Goal: Transaction & Acquisition: Purchase product/service

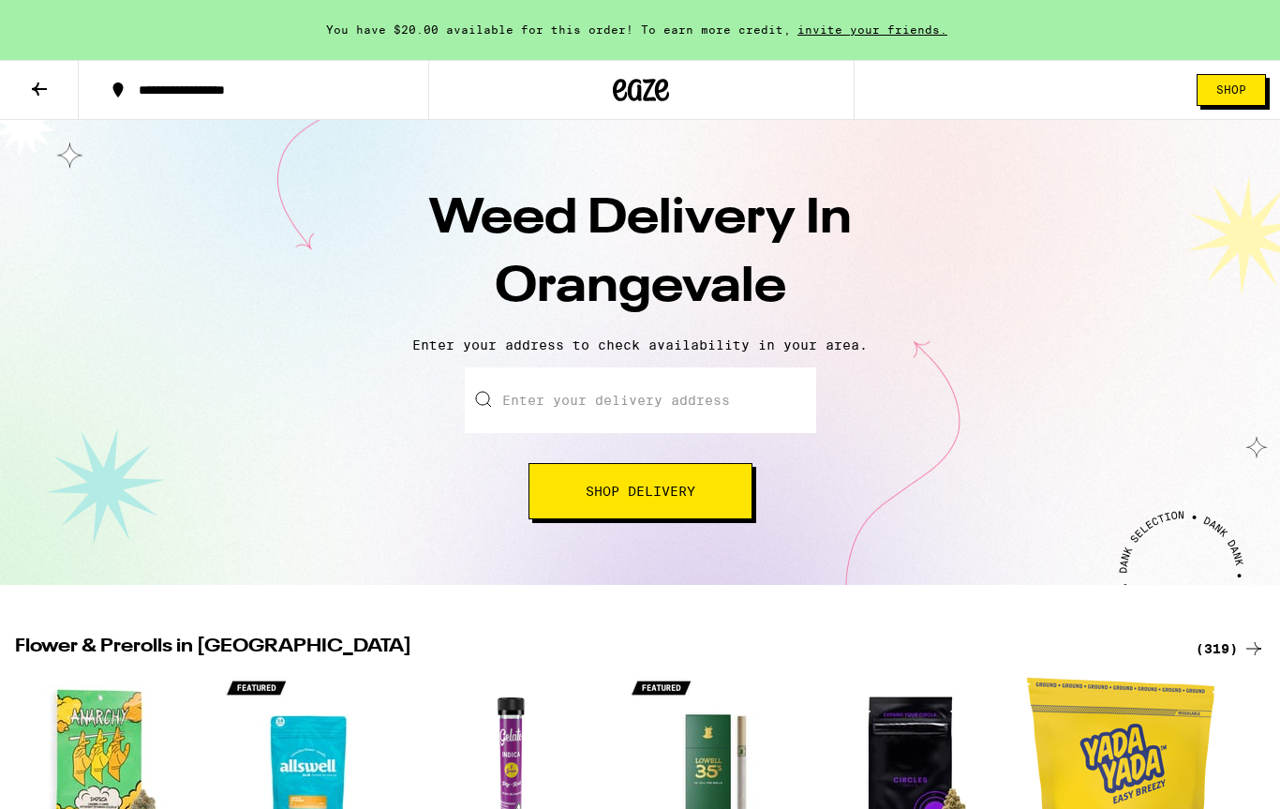
click at [1219, 95] on span "Shop" at bounding box center [1231, 89] width 30 height 11
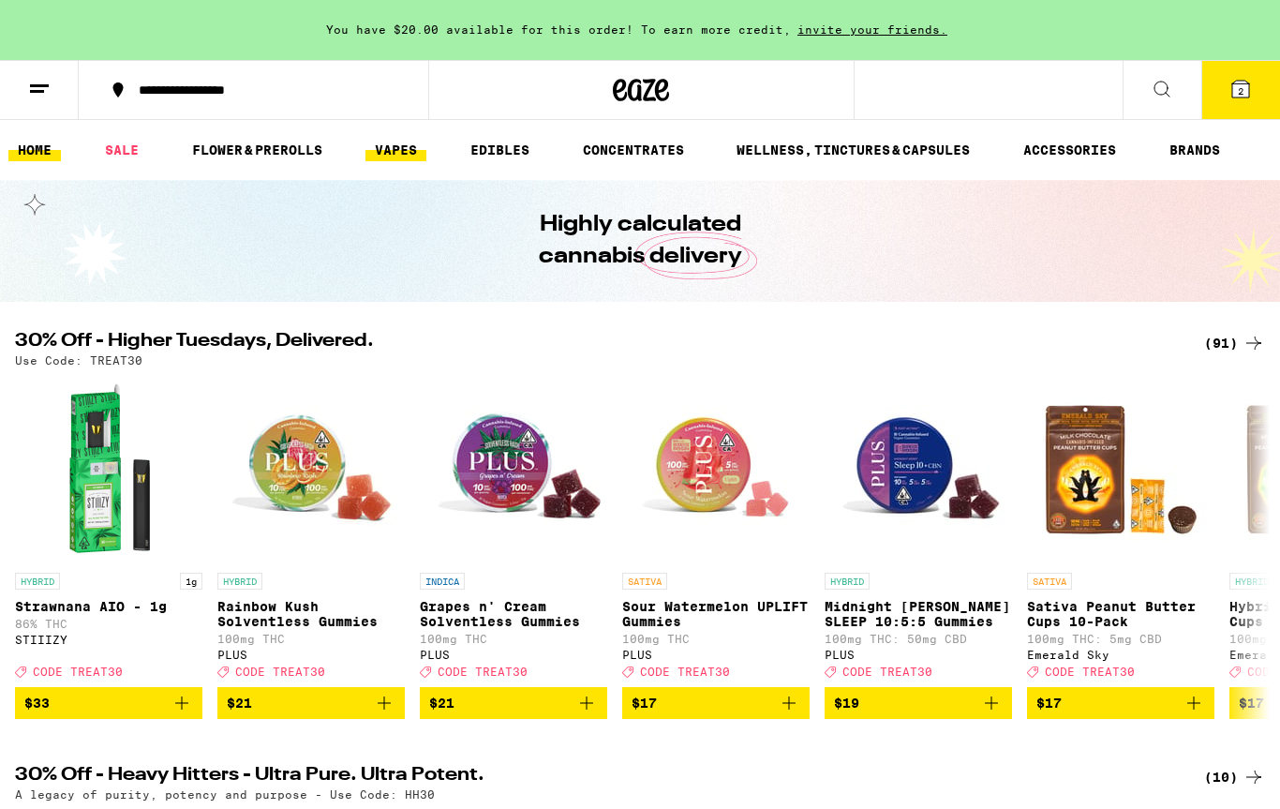
click at [411, 157] on link "VAPES" at bounding box center [395, 150] width 61 height 22
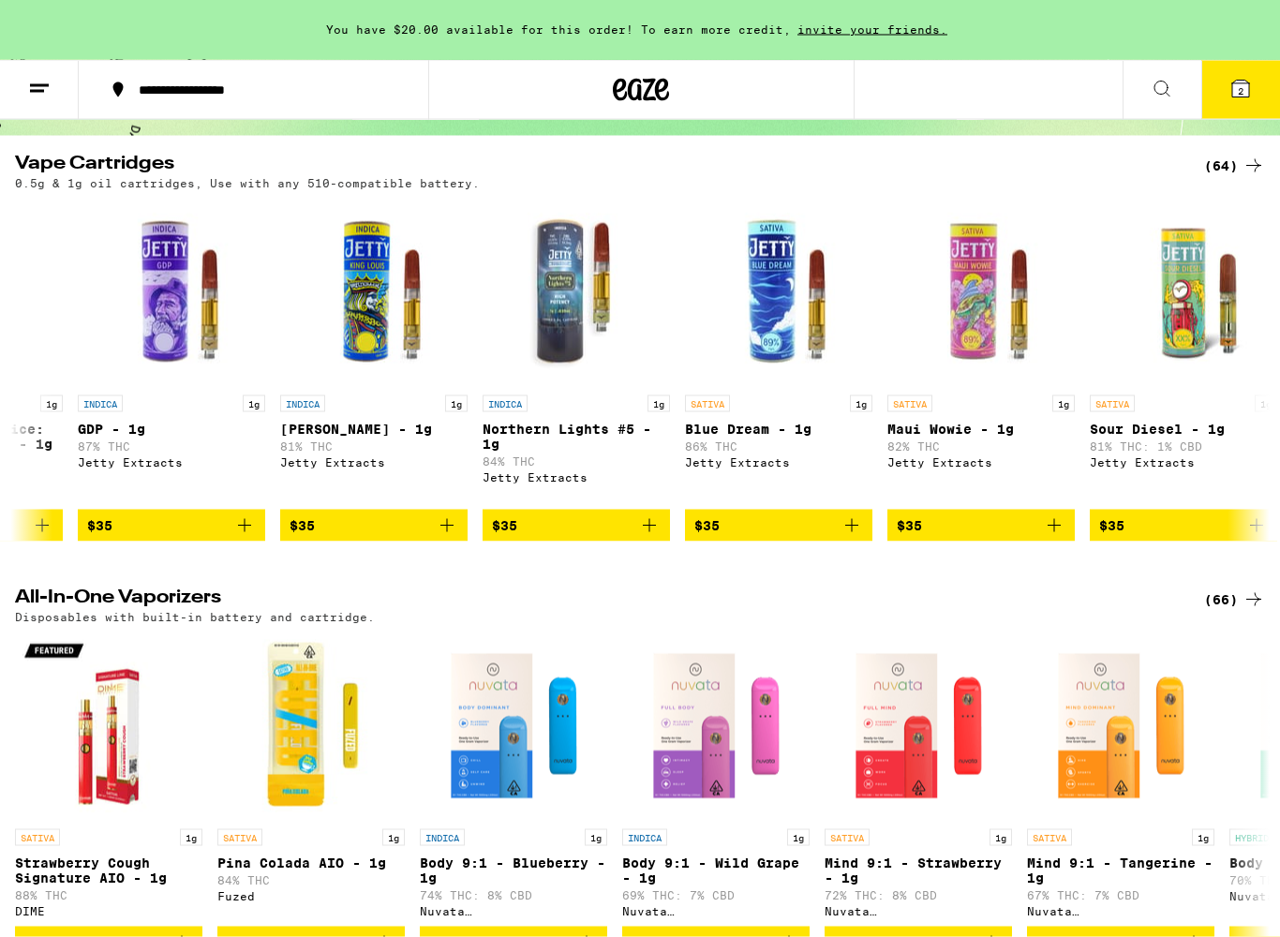
scroll to position [167, 0]
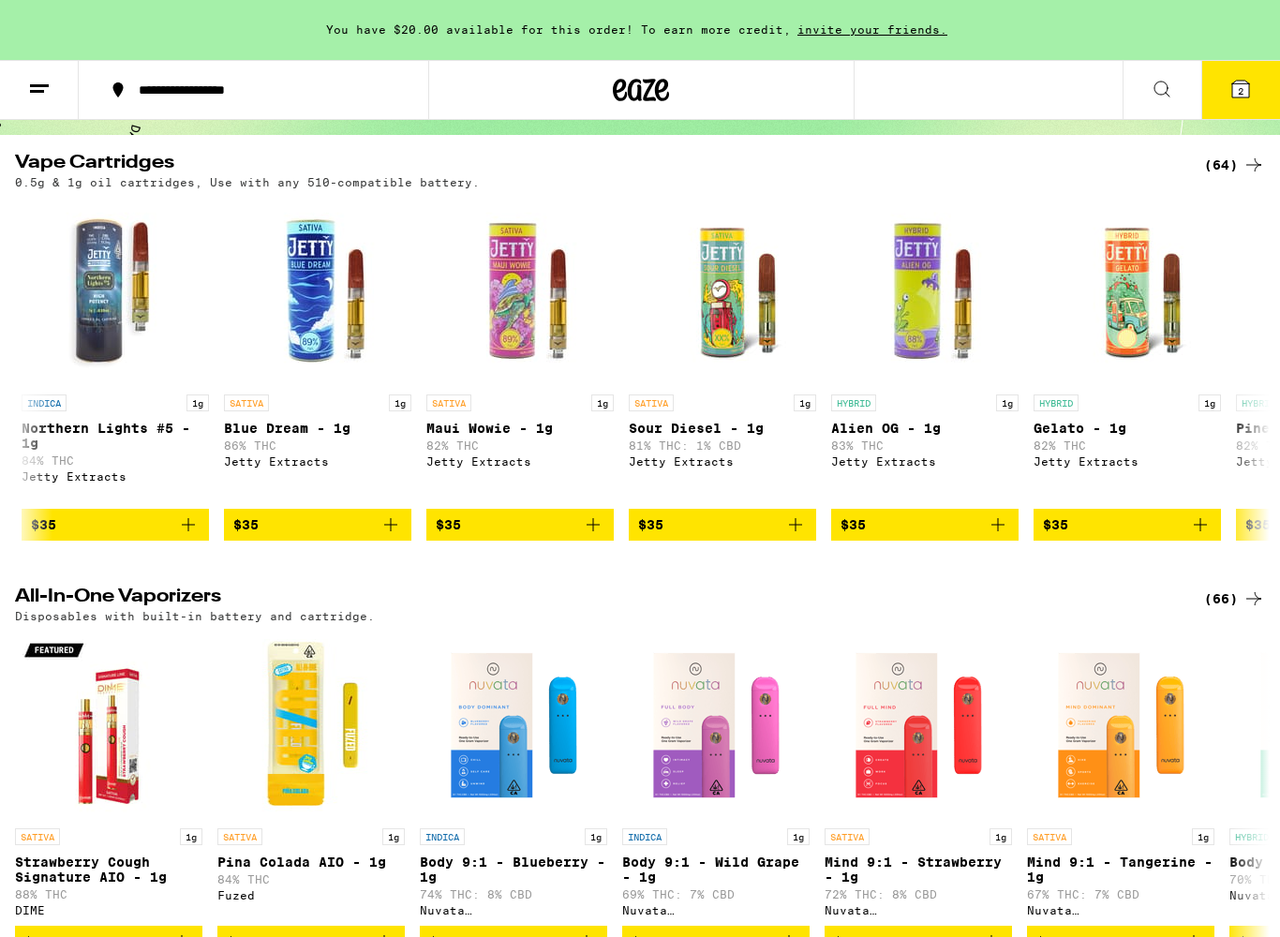
click at [633, 645] on div "All-In-One Vaporizers (66) Disposables with built-in battery and cartridge. SAT…" at bounding box center [640, 773] width 1280 height 370
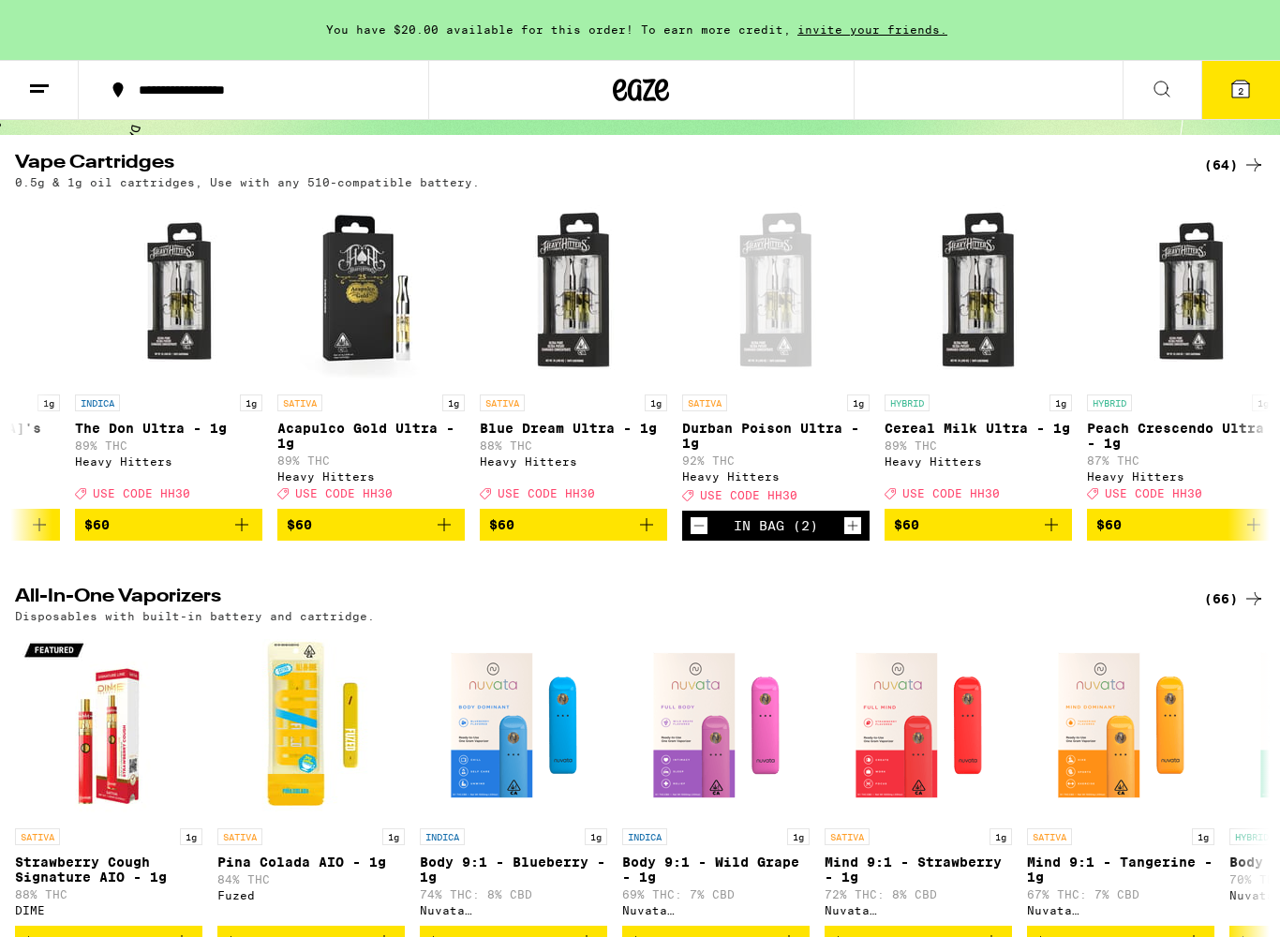
scroll to position [0, 10469]
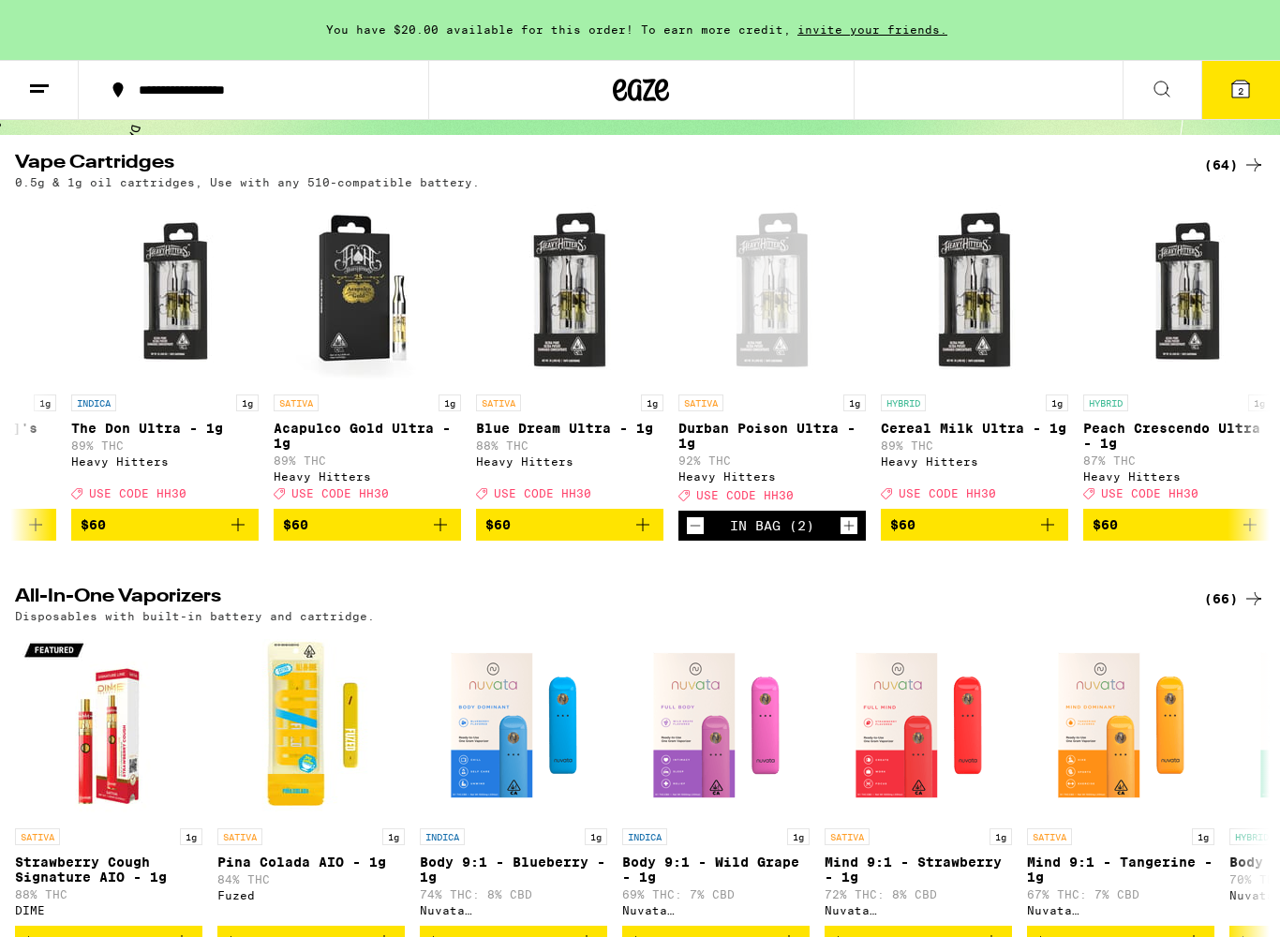
click at [699, 537] on icon "Decrement" at bounding box center [695, 525] width 17 height 22
click at [702, 537] on icon "Decrement" at bounding box center [695, 525] width 17 height 22
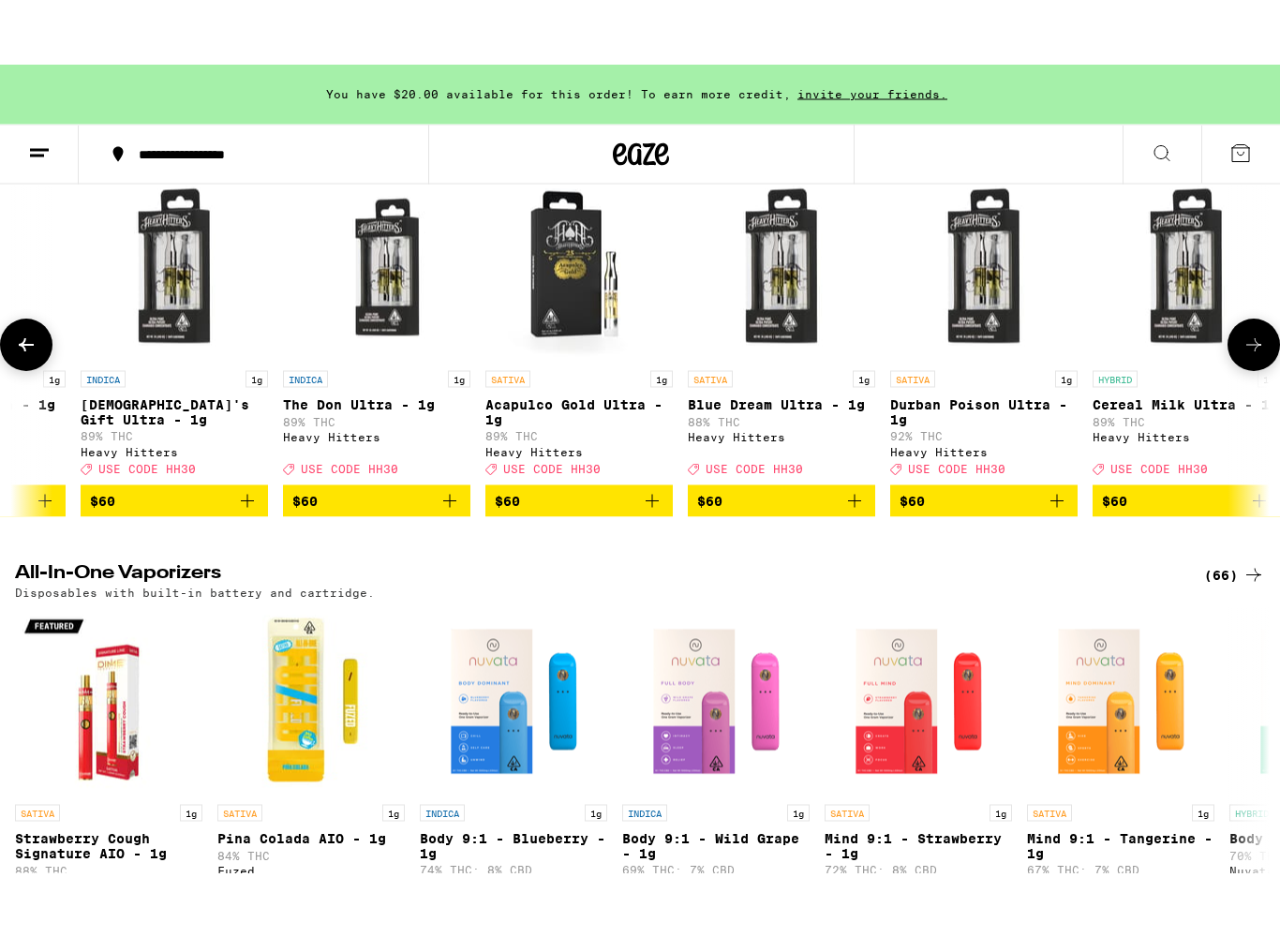
scroll to position [191, 0]
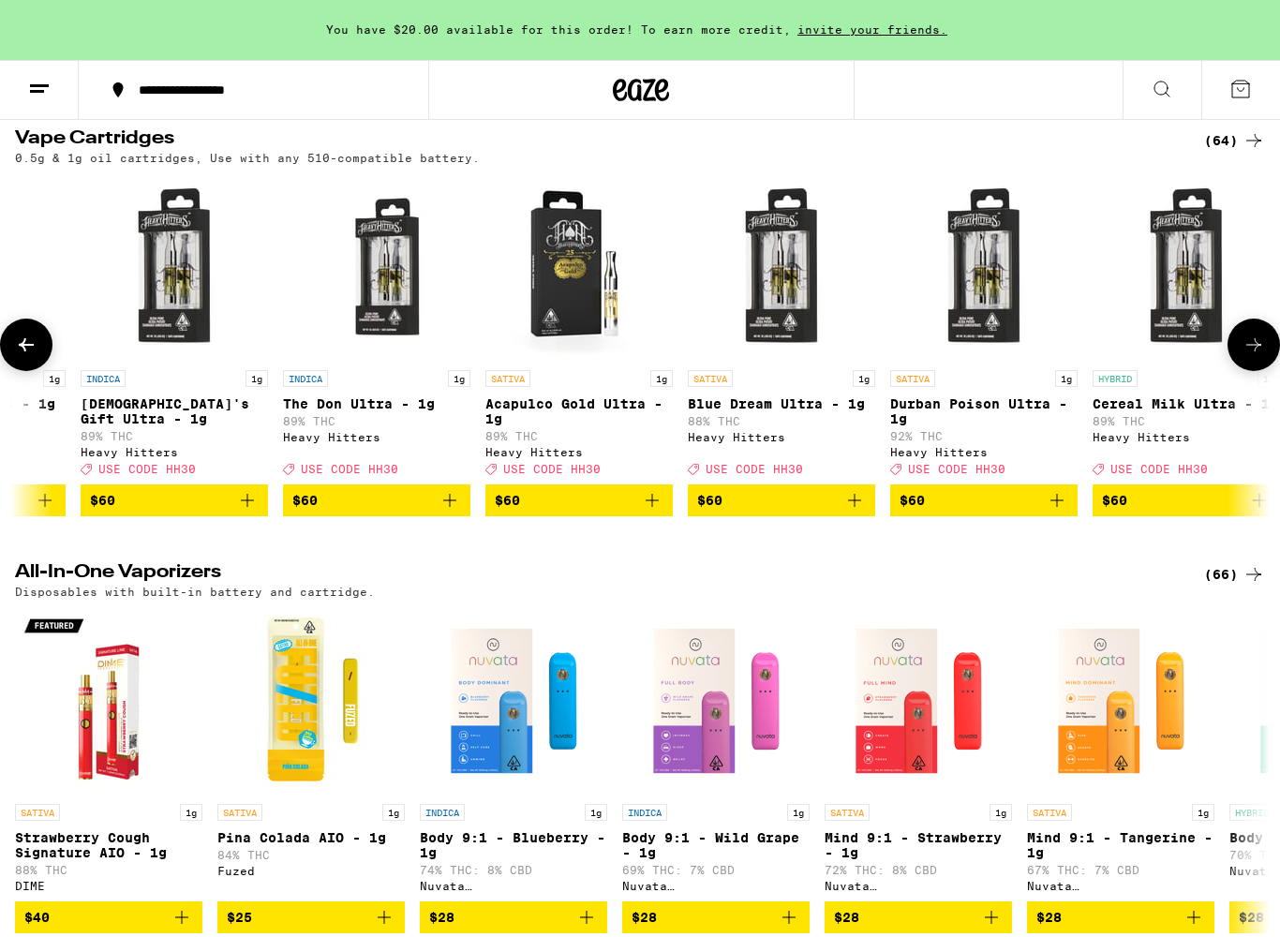
click at [1055, 512] on icon "Add to bag" at bounding box center [1057, 500] width 22 height 22
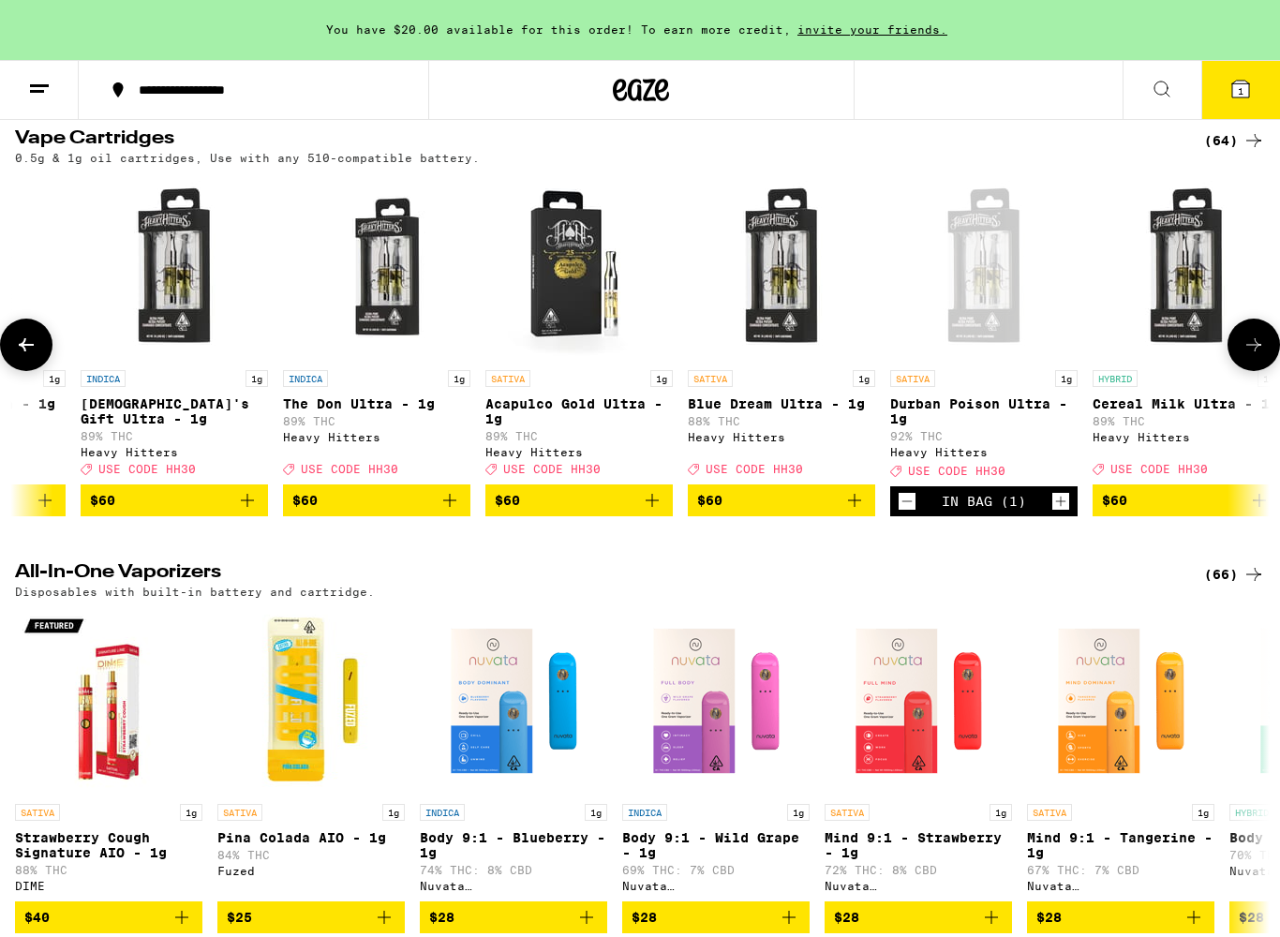
click at [663, 512] on icon "Add to bag" at bounding box center [652, 500] width 22 height 22
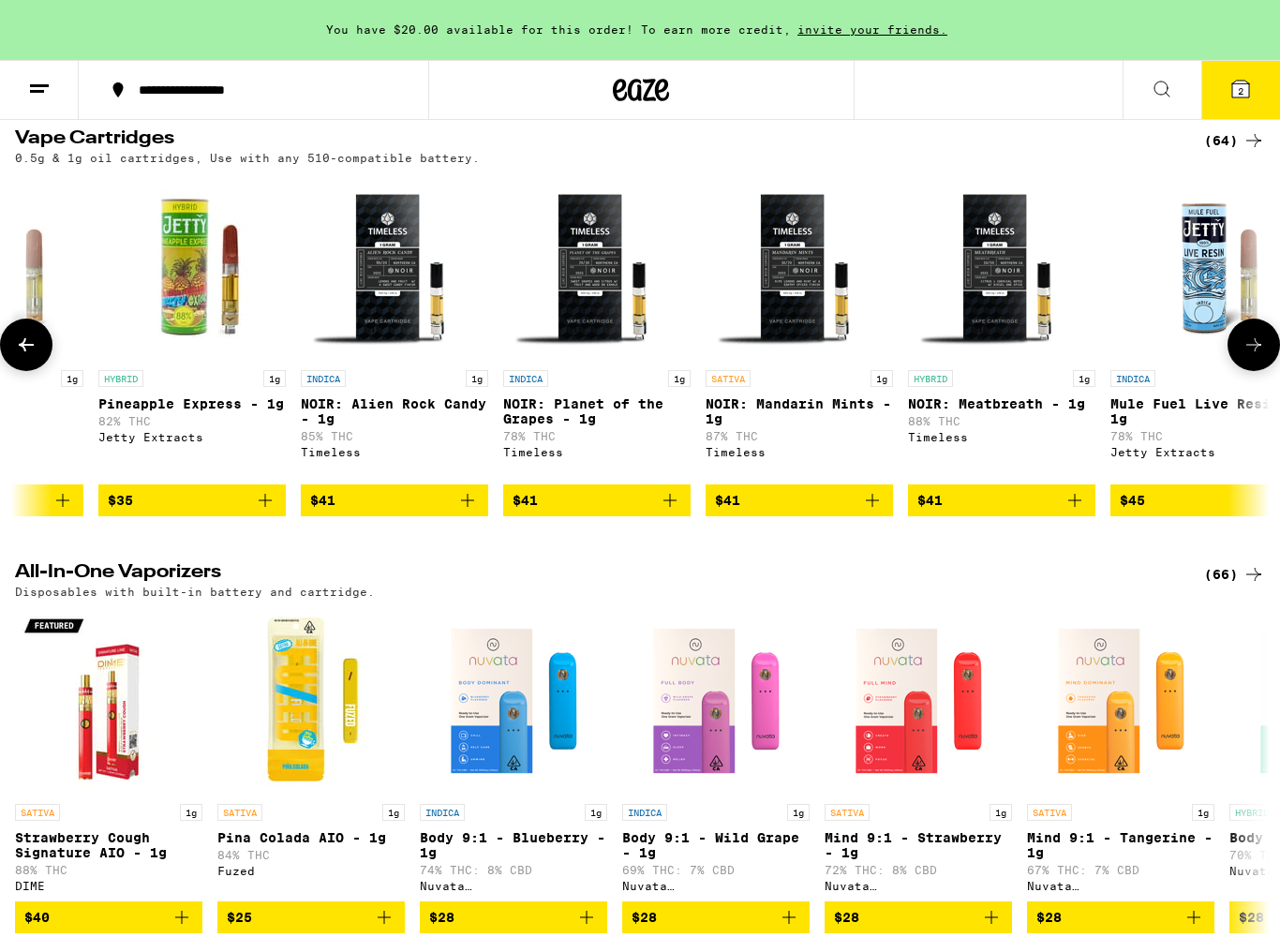
scroll to position [0, 8417]
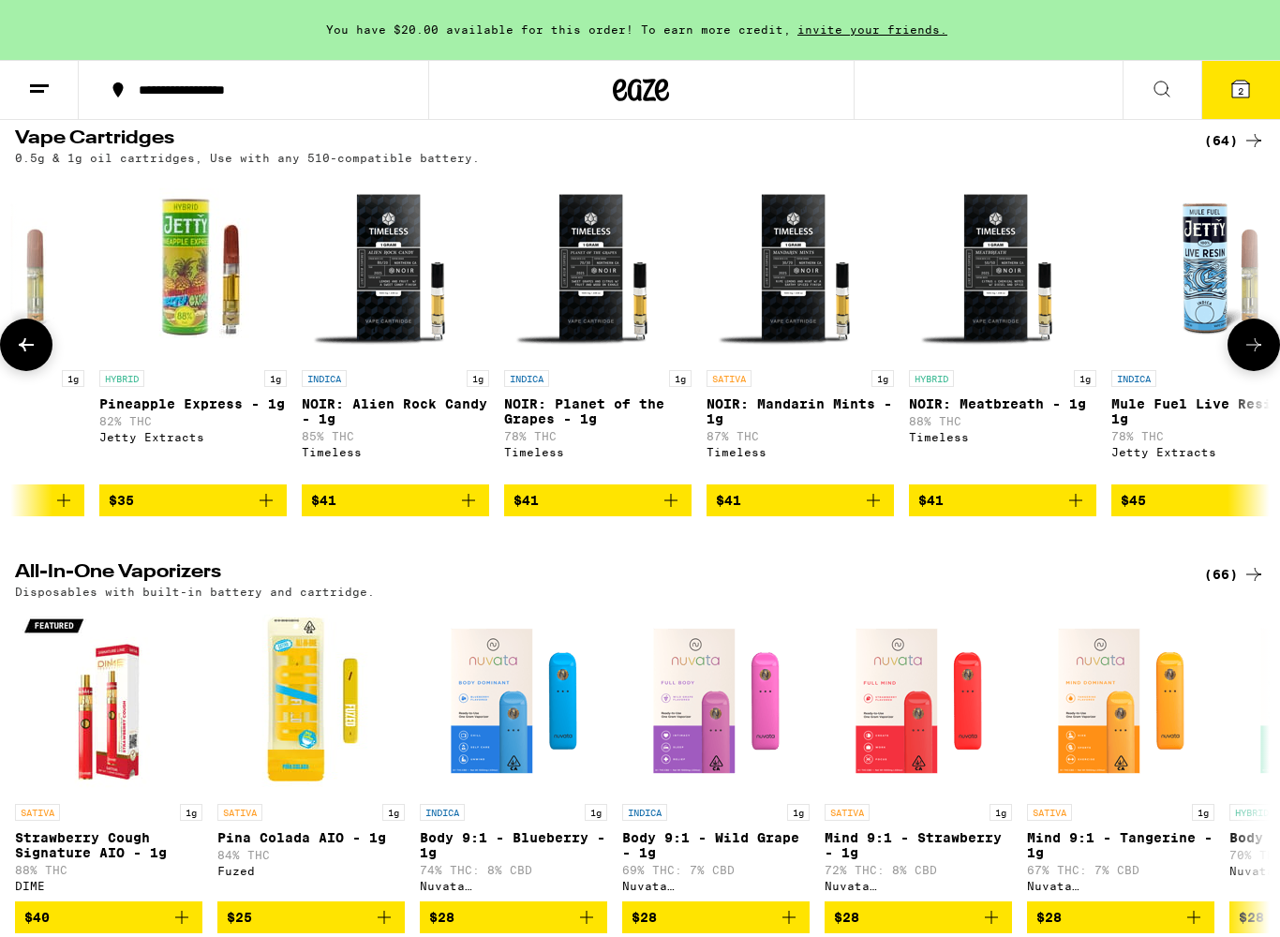
click at [41, 82] on icon at bounding box center [39, 89] width 22 height 22
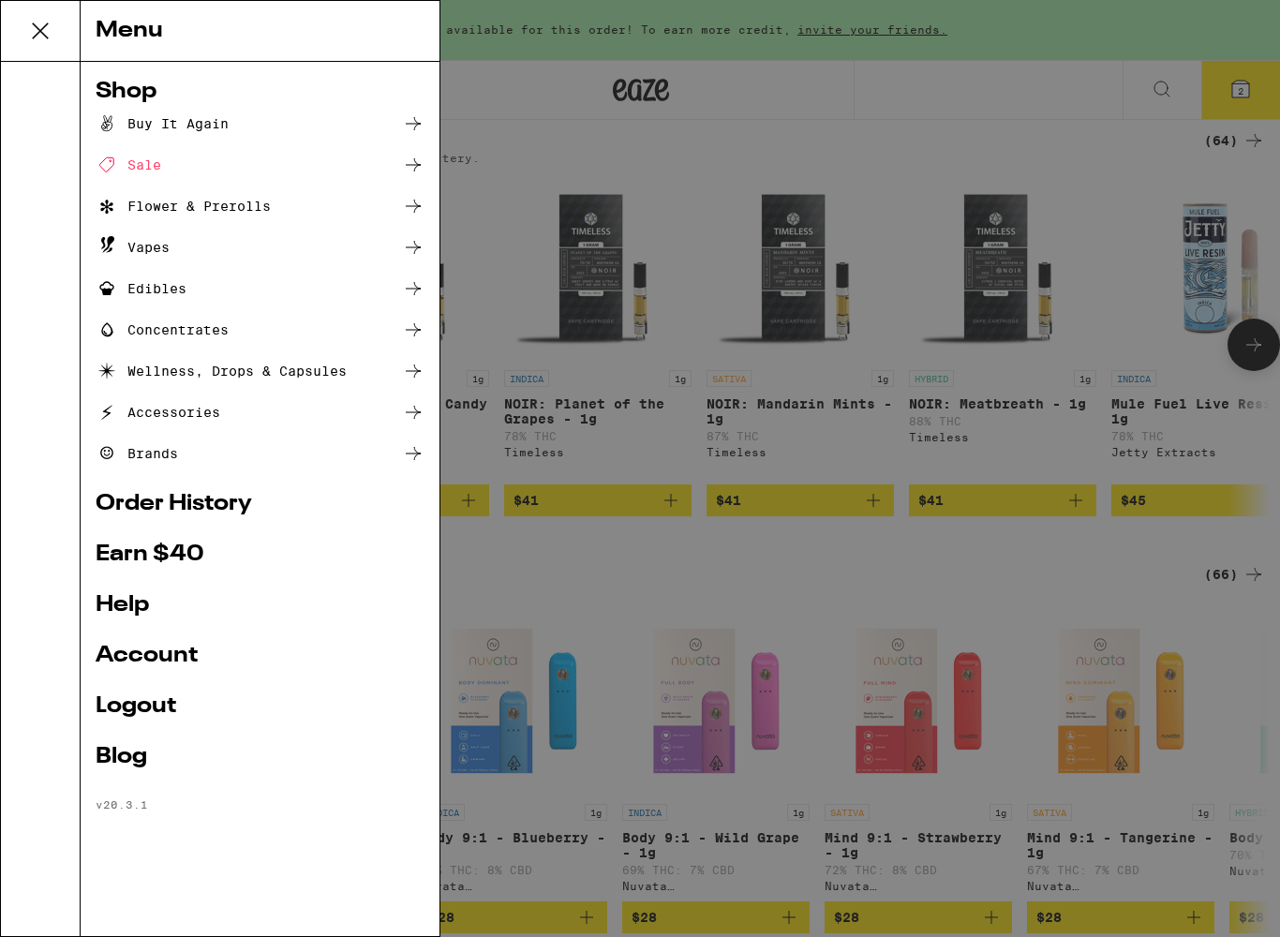
click at [110, 650] on link "Account" at bounding box center [260, 656] width 329 height 22
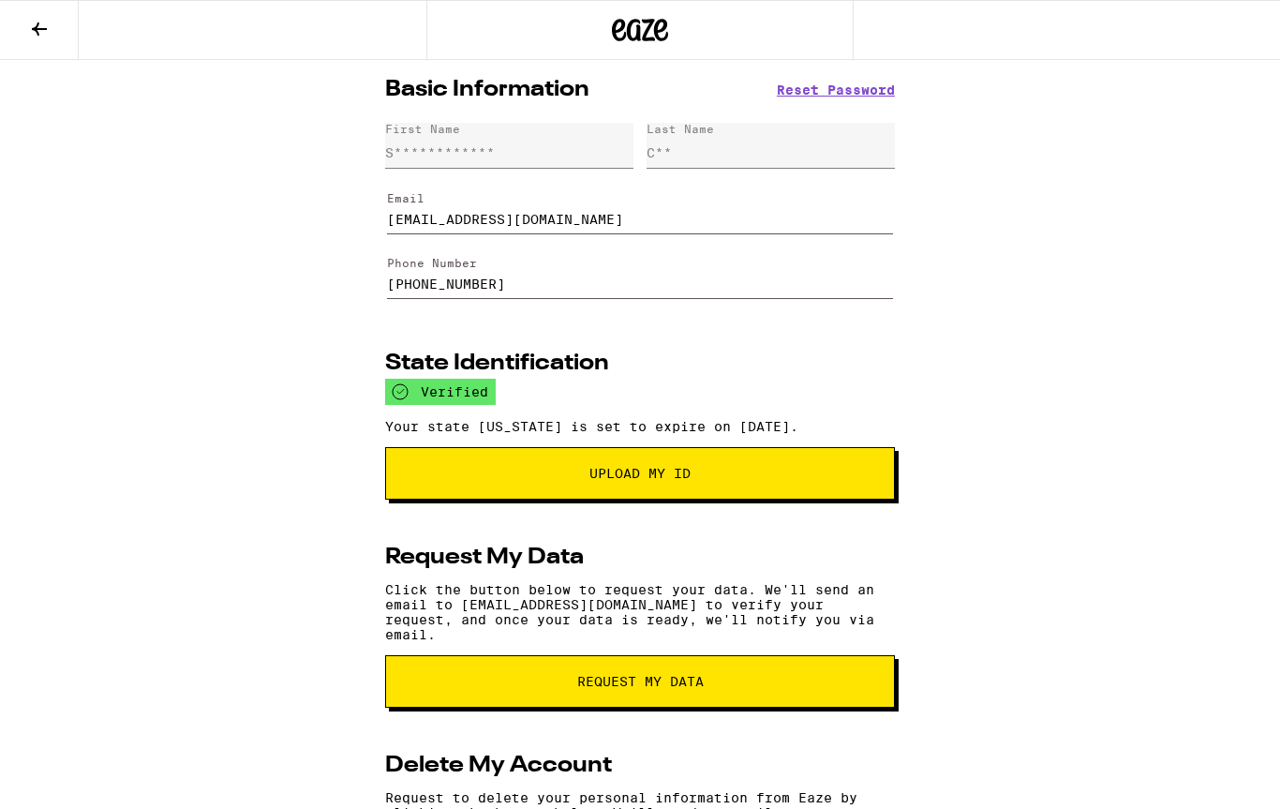
click at [37, 31] on icon at bounding box center [39, 28] width 15 height 13
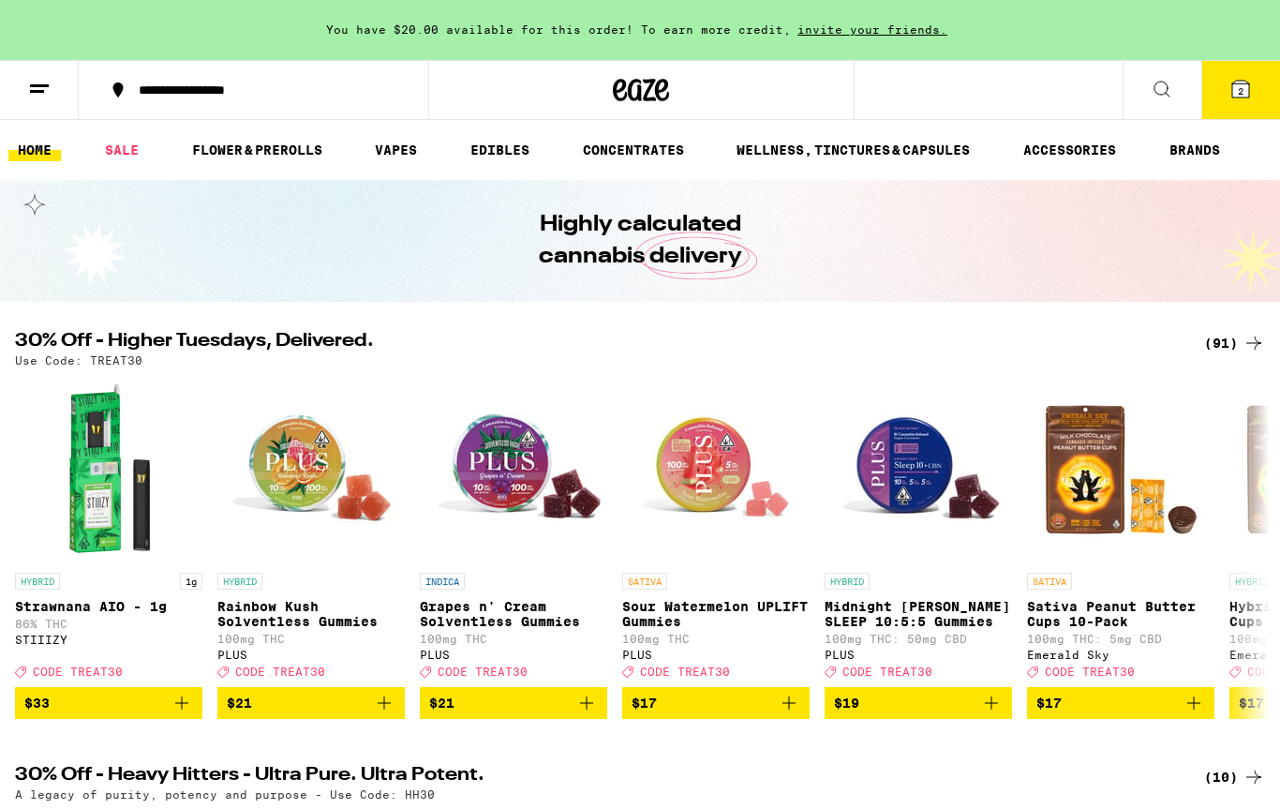
click at [1242, 97] on span "2" at bounding box center [1241, 90] width 6 height 11
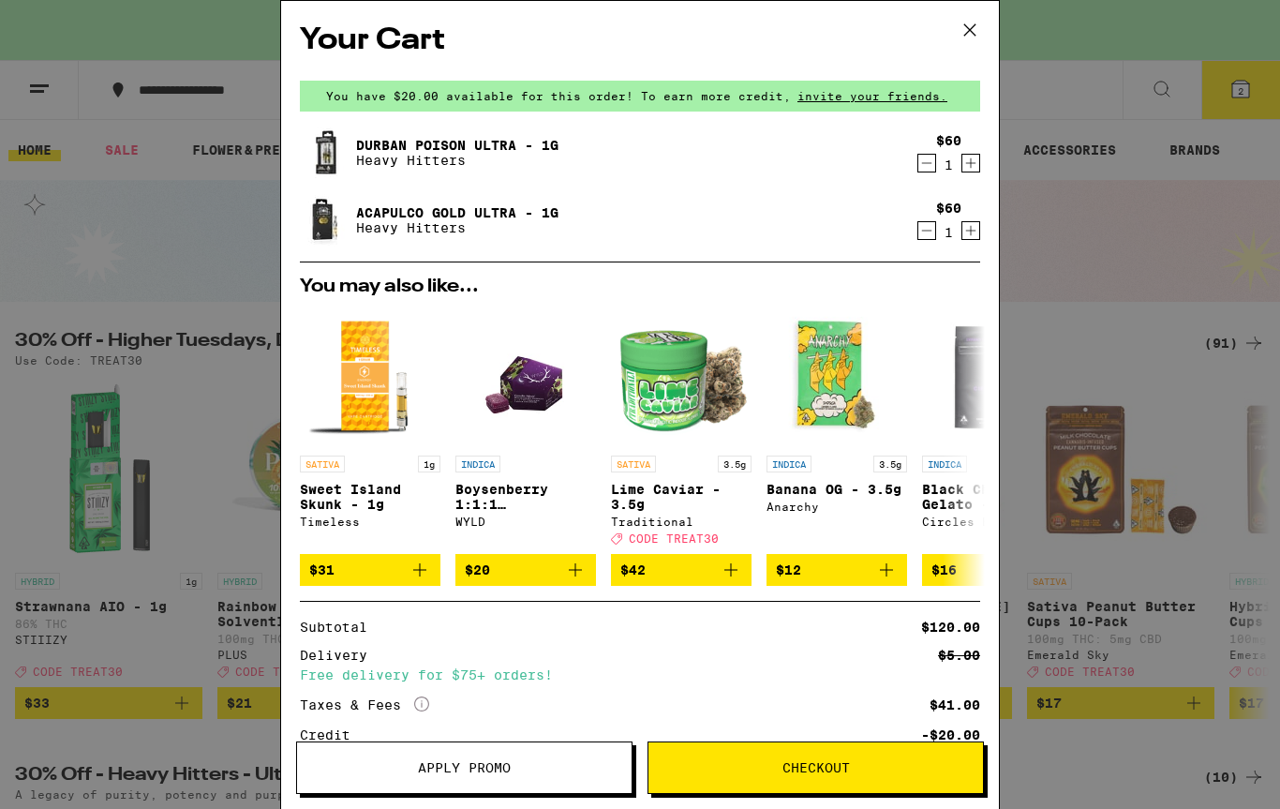
click at [59, 570] on div "Your Cart You have $20.00 available for this order! To earn more credit, invite…" at bounding box center [640, 404] width 1280 height 809
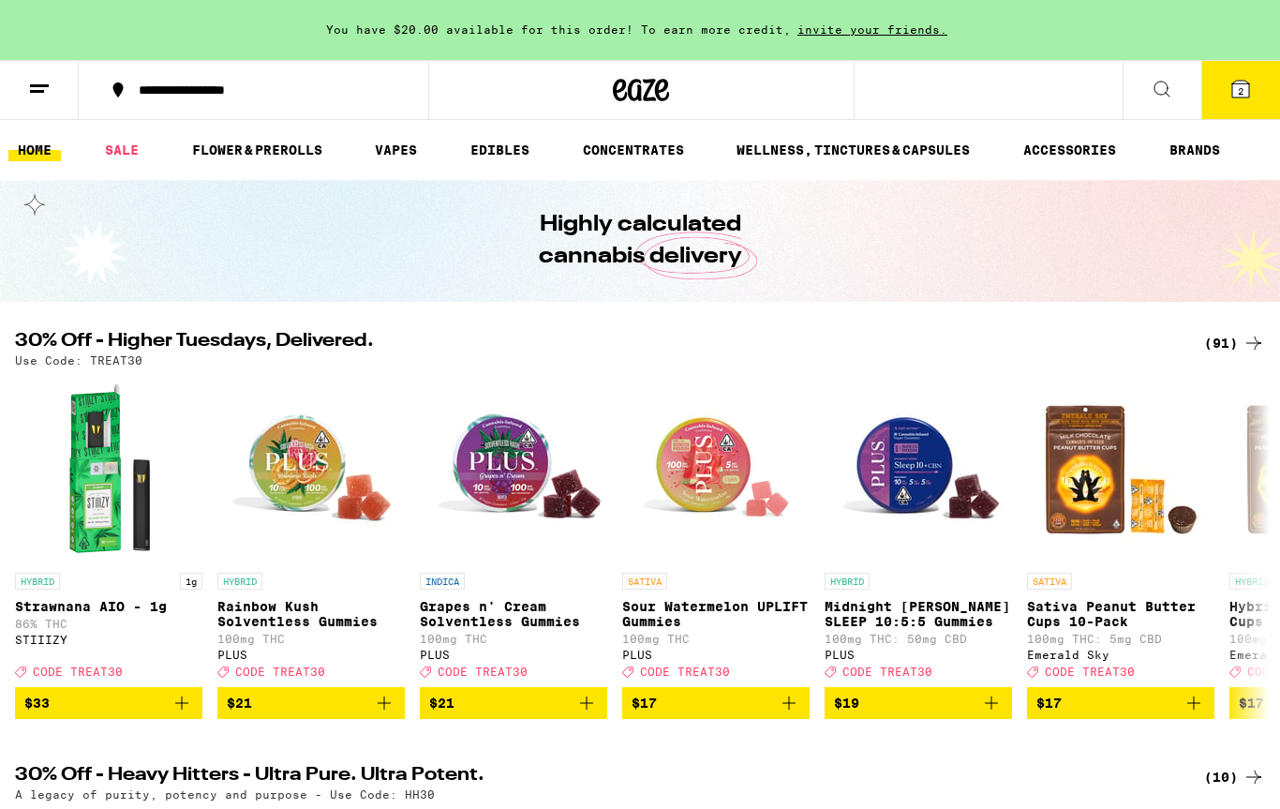
click at [1273, 66] on button "2" at bounding box center [1240, 90] width 79 height 58
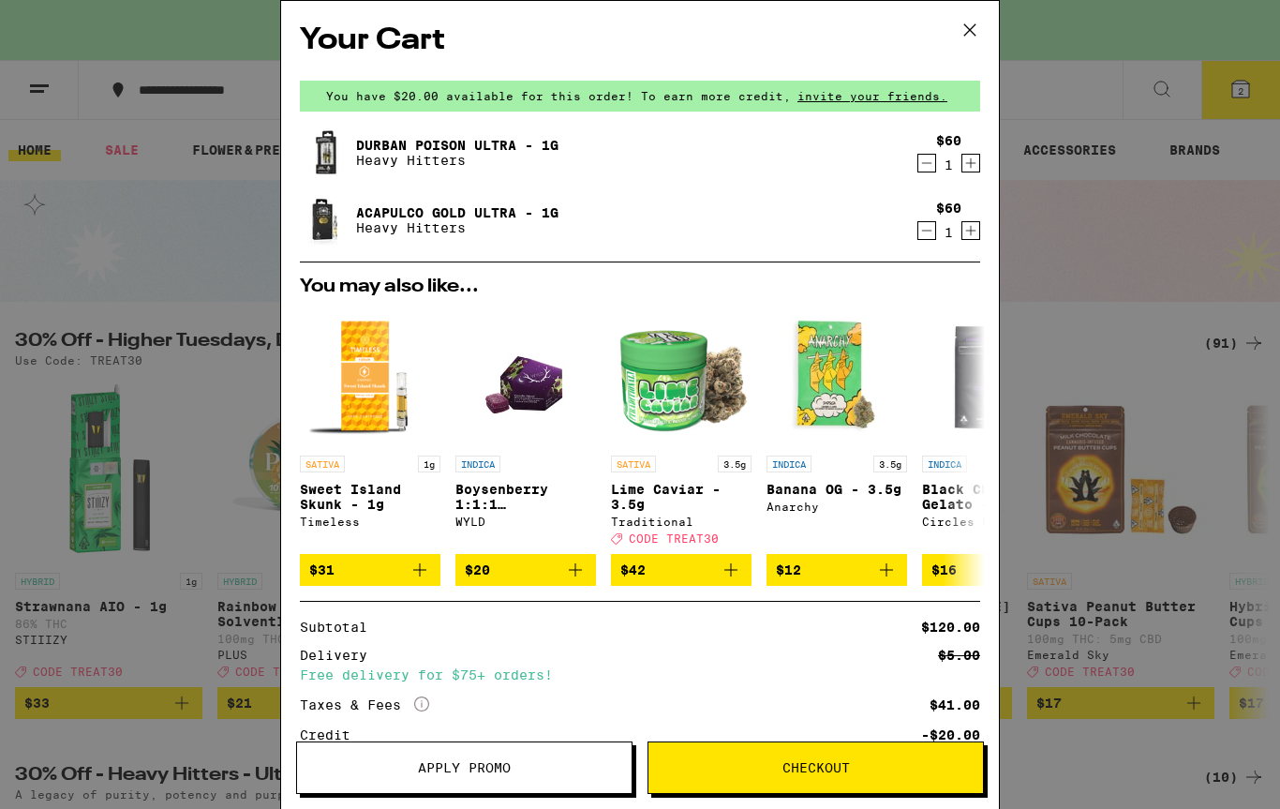
click at [972, 15] on button at bounding box center [970, 31] width 58 height 60
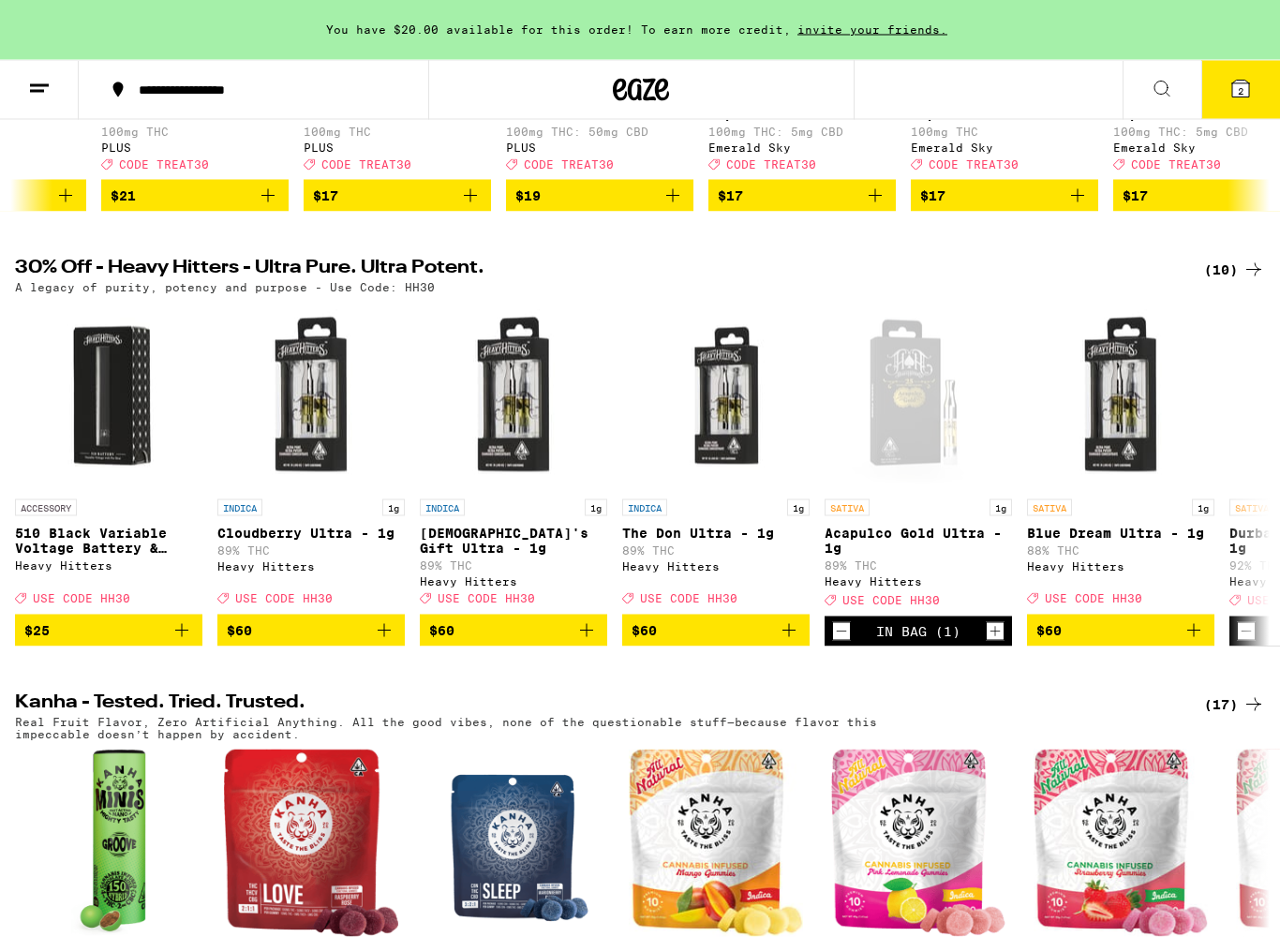
scroll to position [508, 0]
click at [843, 631] on icon "Decrement" at bounding box center [842, 631] width 10 height 0
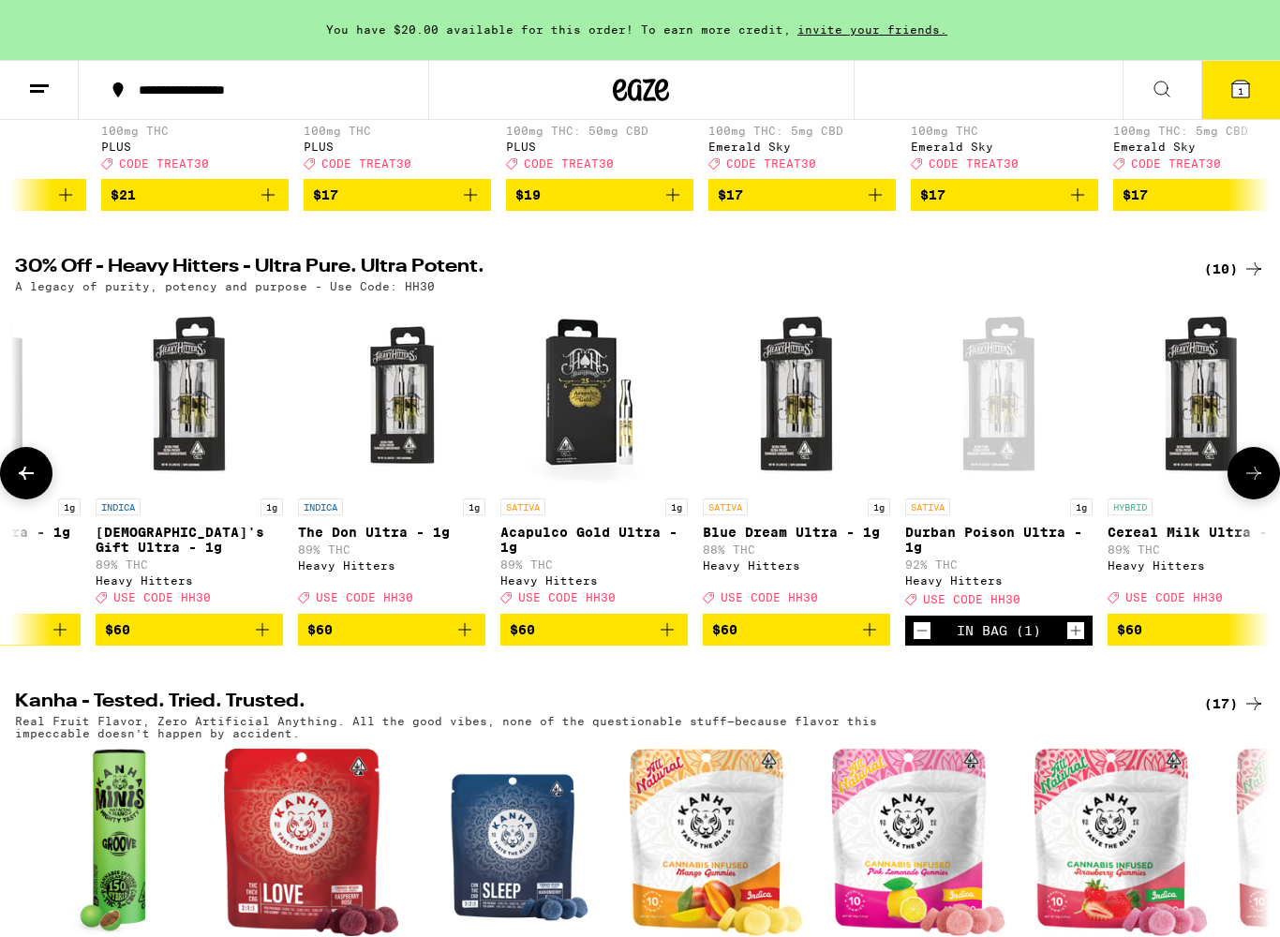
scroll to position [0, 337]
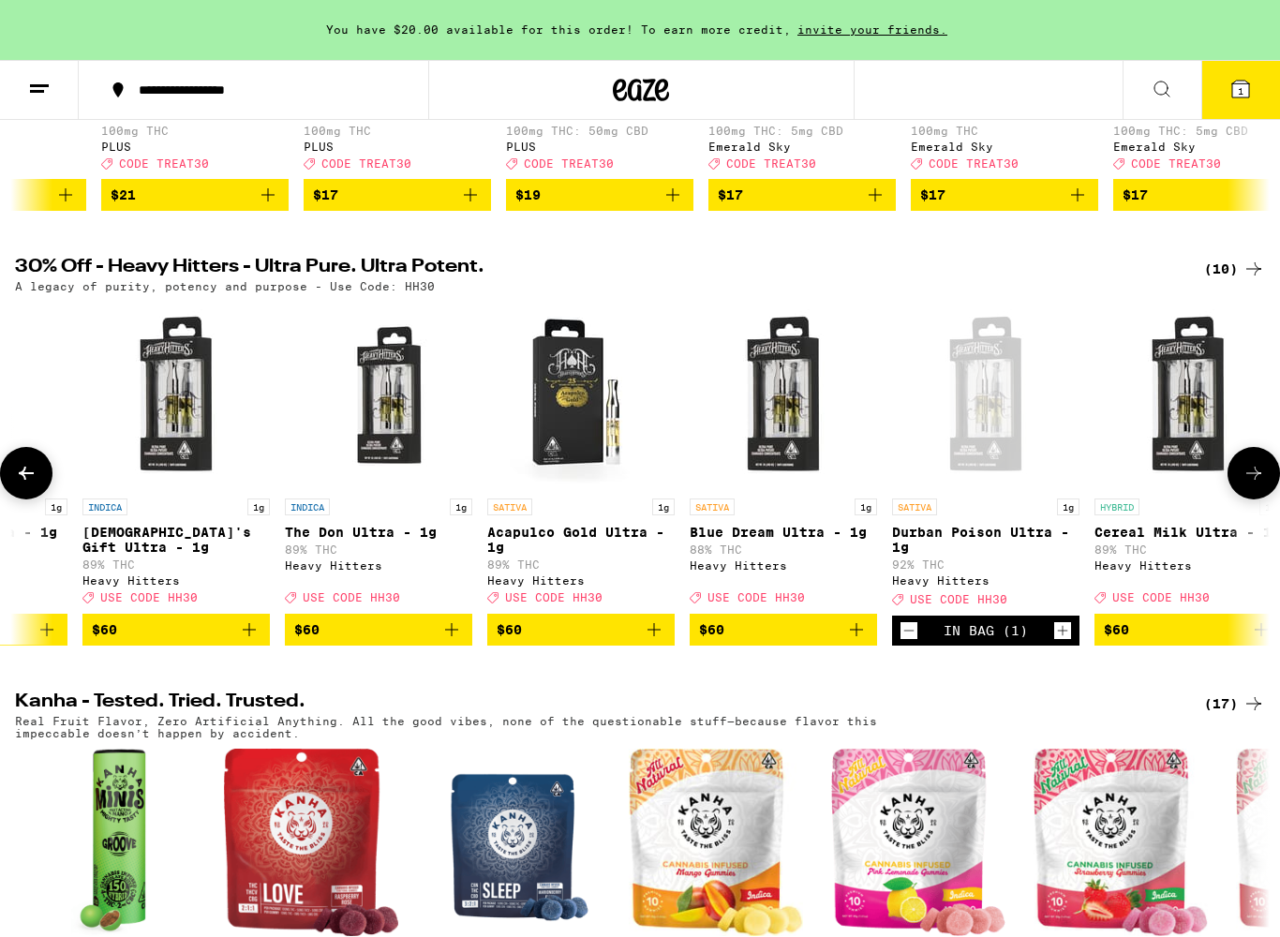
click at [913, 642] on icon "Decrement" at bounding box center [909, 630] width 17 height 22
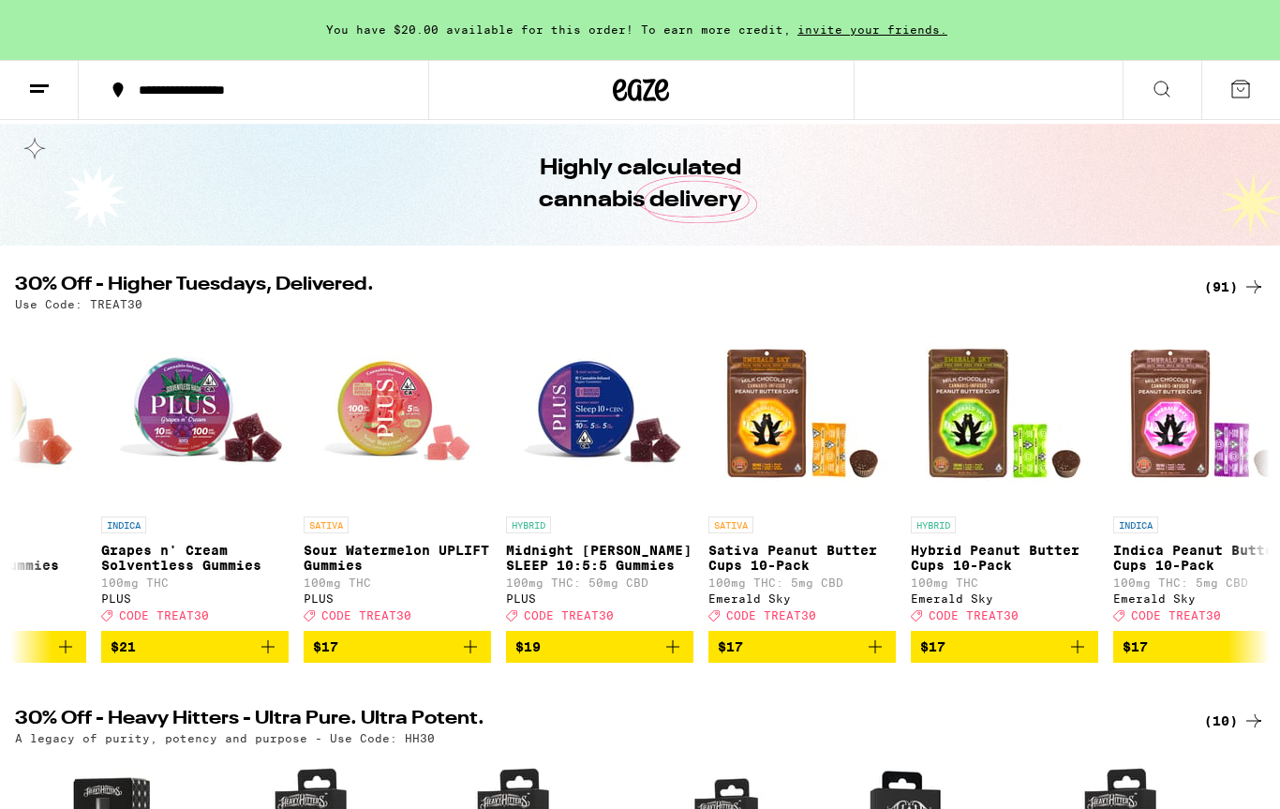
scroll to position [0, 0]
